Goal: Find specific page/section: Find specific page/section

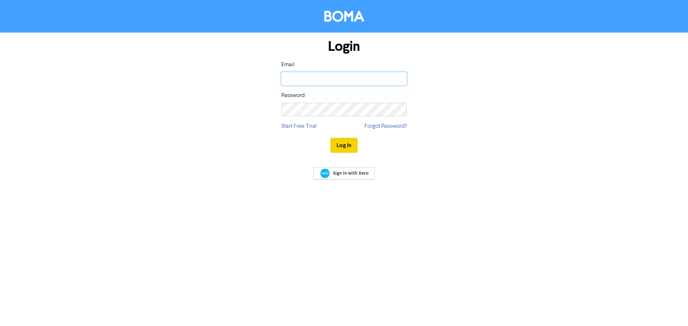
type input "[PERSON_NAME][EMAIL_ADDRESS][PERSON_NAME][DOMAIN_NAME]"
click at [353, 143] on button "Log In" at bounding box center [343, 145] width 27 height 15
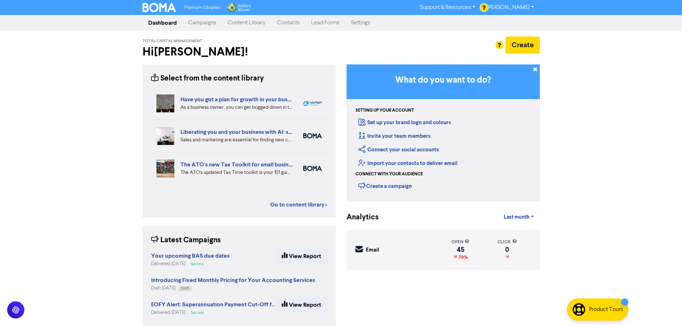
click at [291, 22] on link "Contacts" at bounding box center [289, 23] width 34 height 14
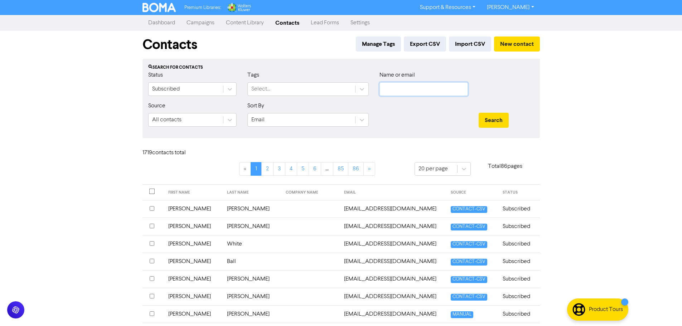
click at [430, 90] on input "text" at bounding box center [424, 89] width 88 height 14
type input "[PERSON_NAME]"
click at [479, 113] on button "Search" at bounding box center [494, 120] width 30 height 15
